Goal: Task Accomplishment & Management: Use online tool/utility

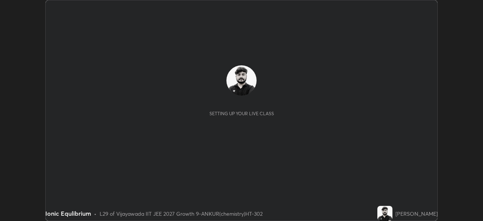
scroll to position [221, 483]
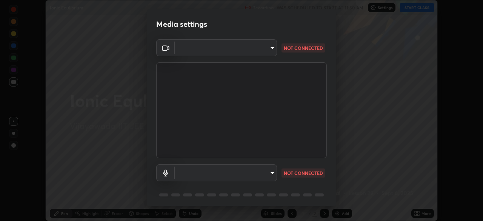
type input "aed39917a1c54585939b0139697987aa370fbf94ea1a7af73c45f548e1f1cce2"
type input "default"
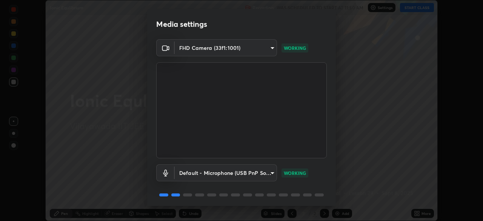
scroll to position [27, 0]
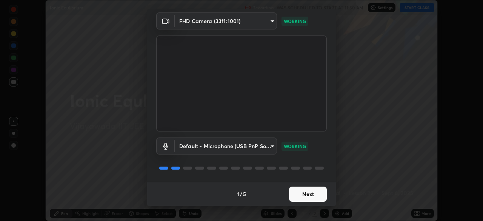
click at [306, 192] on button "Next" at bounding box center [308, 193] width 38 height 15
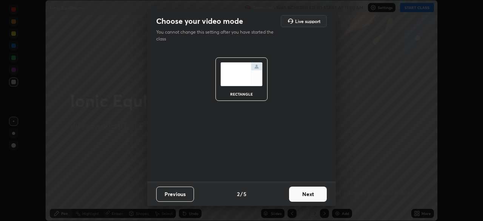
scroll to position [0, 0]
click at [308, 195] on button "Next" at bounding box center [308, 193] width 38 height 15
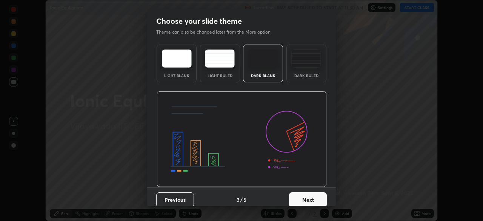
click at [308, 200] on button "Next" at bounding box center [308, 199] width 38 height 15
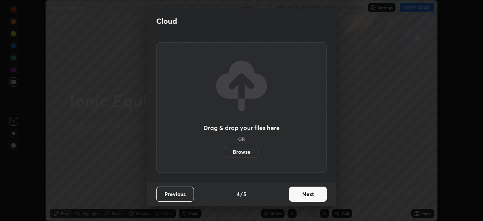
click at [306, 199] on button "Next" at bounding box center [308, 193] width 38 height 15
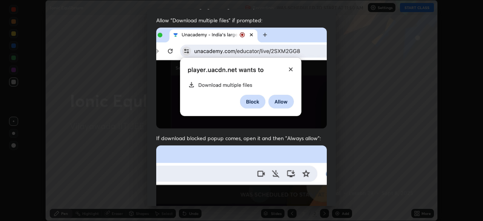
scroll to position [181, 0]
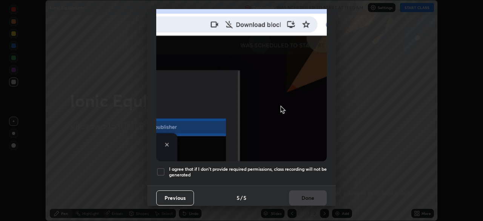
click at [159, 168] on div at bounding box center [160, 171] width 9 height 9
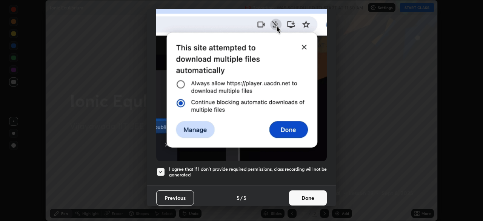
click at [306, 194] on button "Done" at bounding box center [308, 197] width 38 height 15
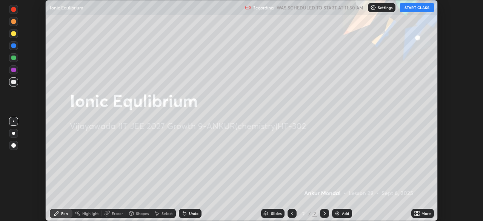
click at [416, 10] on button "START CLASS" at bounding box center [417, 7] width 34 height 9
